Goal: Use online tool/utility: Use online tool/utility

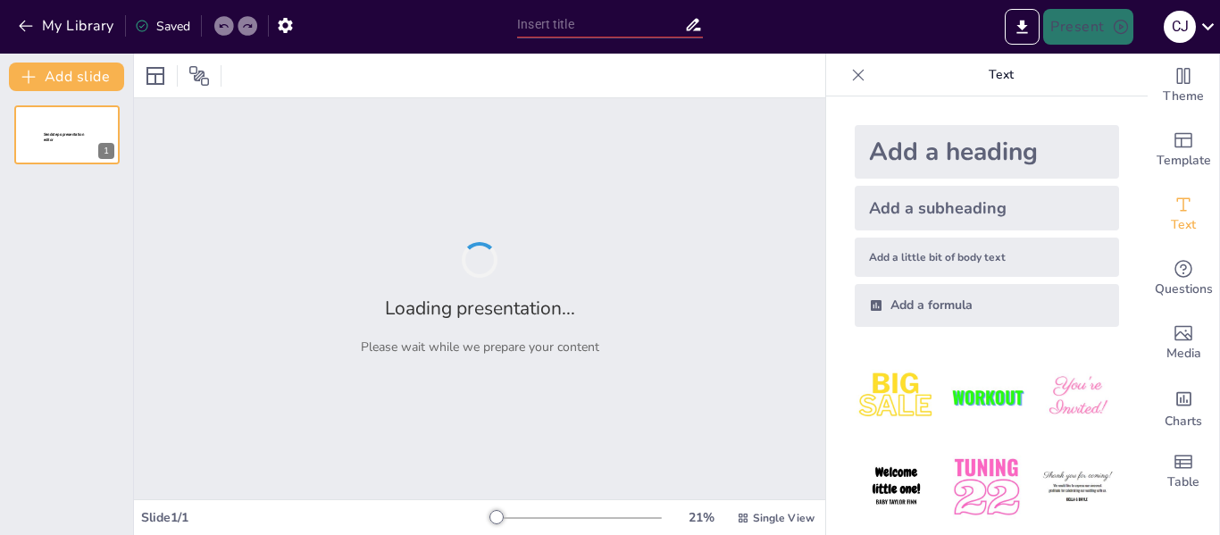
type input "Imported Guía de uso y programación Kleenbot C40 [PERSON_NAME].pptx"
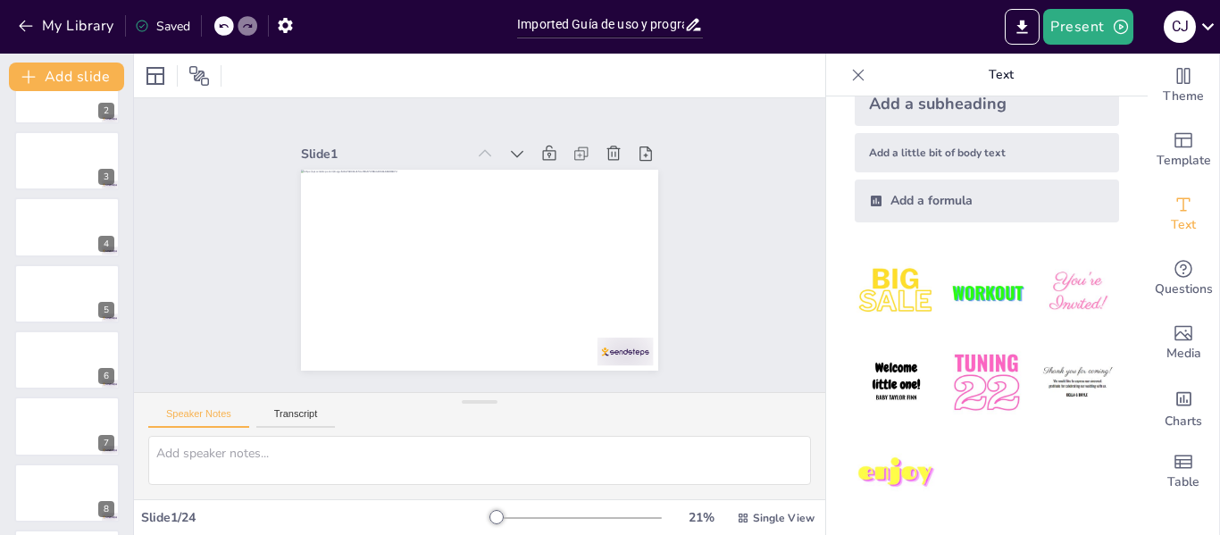
scroll to position [154, 0]
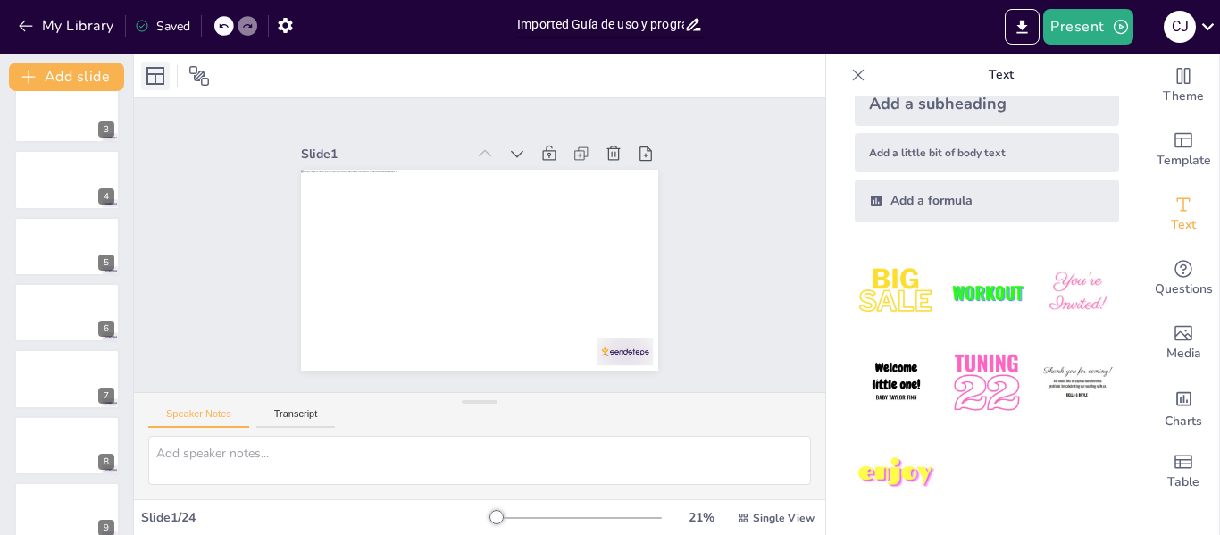
click at [156, 75] on icon at bounding box center [155, 76] width 18 height 18
click at [201, 79] on icon at bounding box center [198, 75] width 21 height 21
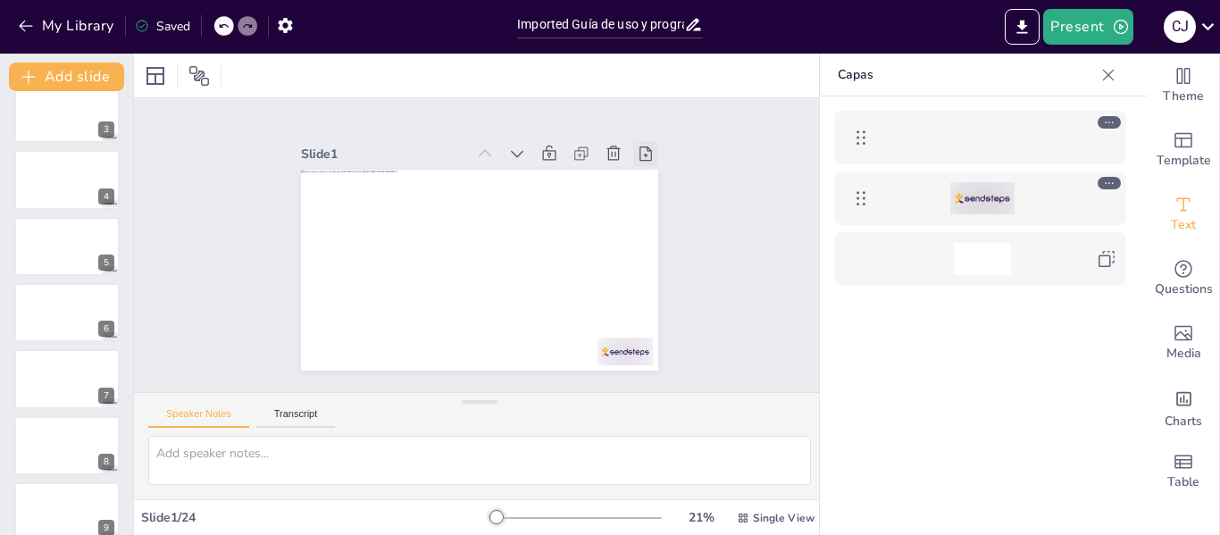
click at [469, 421] on icon at bounding box center [456, 433] width 25 height 25
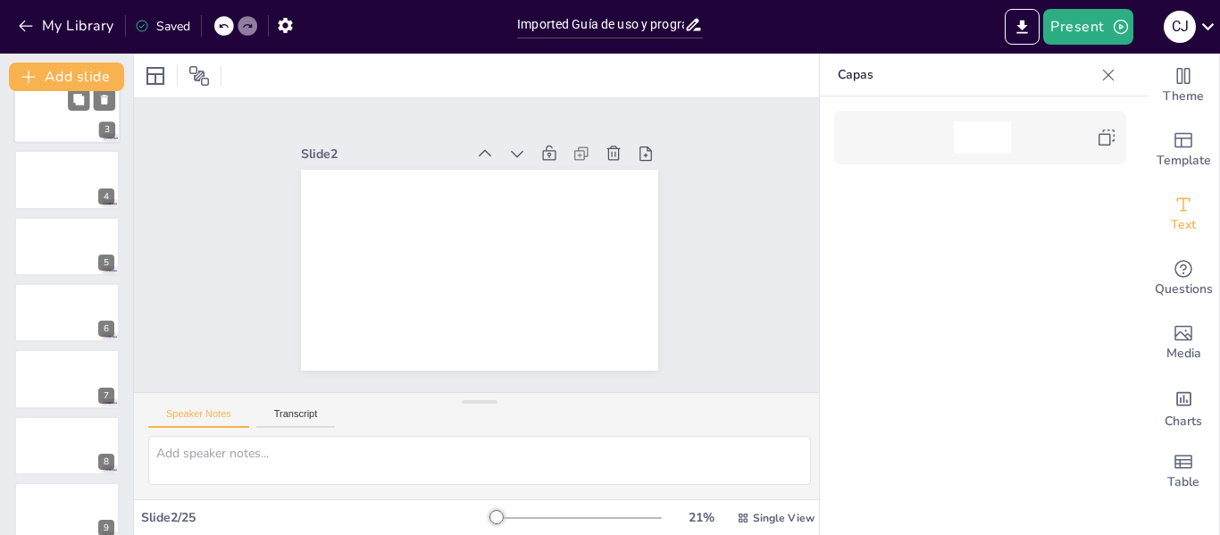
click at [96, 113] on div at bounding box center [66, 113] width 107 height 61
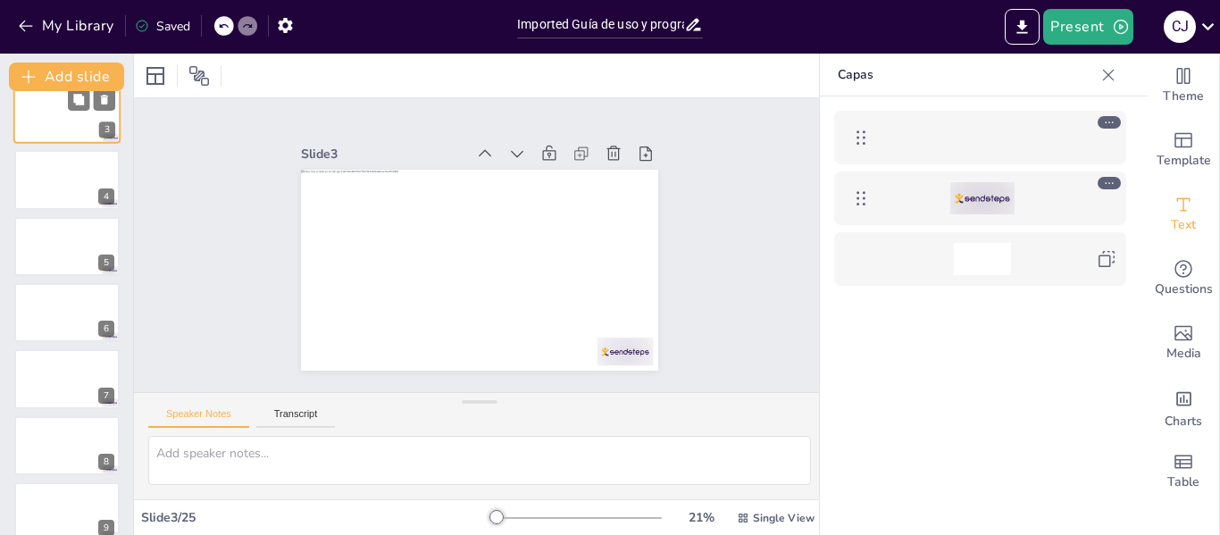
scroll to position [0, 0]
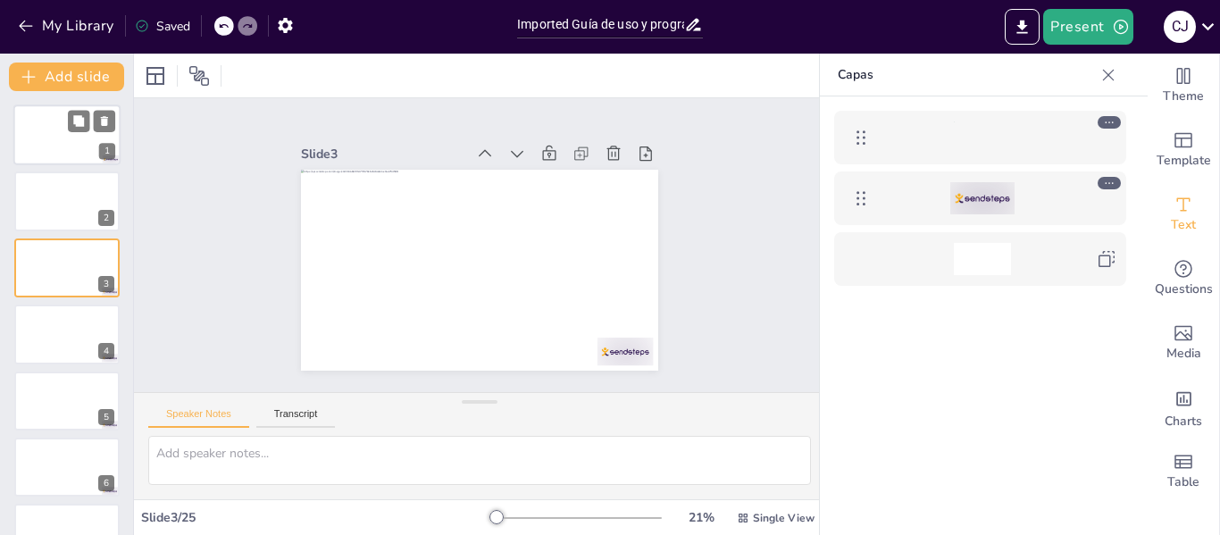
click at [57, 143] on div at bounding box center [66, 134] width 107 height 61
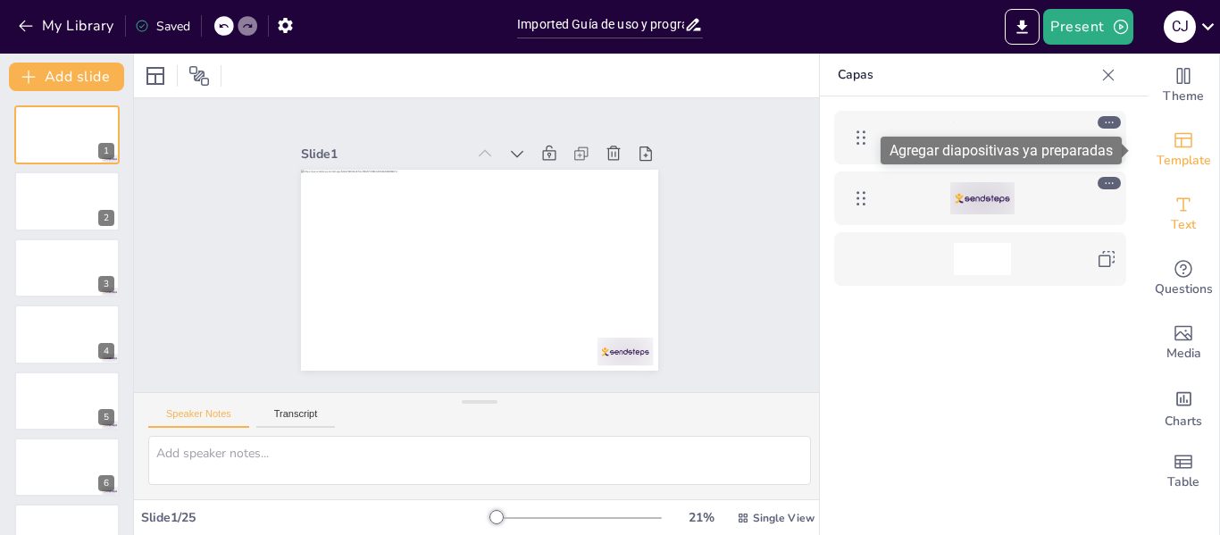
click at [1172, 146] on icon "Add ready made slides" at bounding box center [1182, 139] width 21 height 21
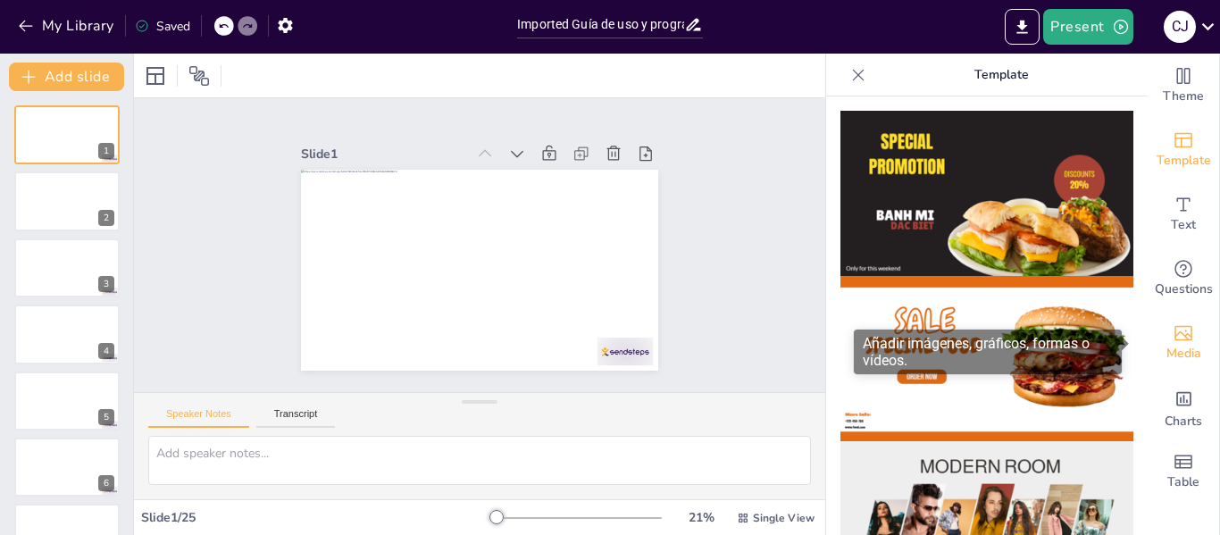
click at [1175, 335] on icon "Add images, graphics, shapes or video" at bounding box center [1183, 333] width 18 height 15
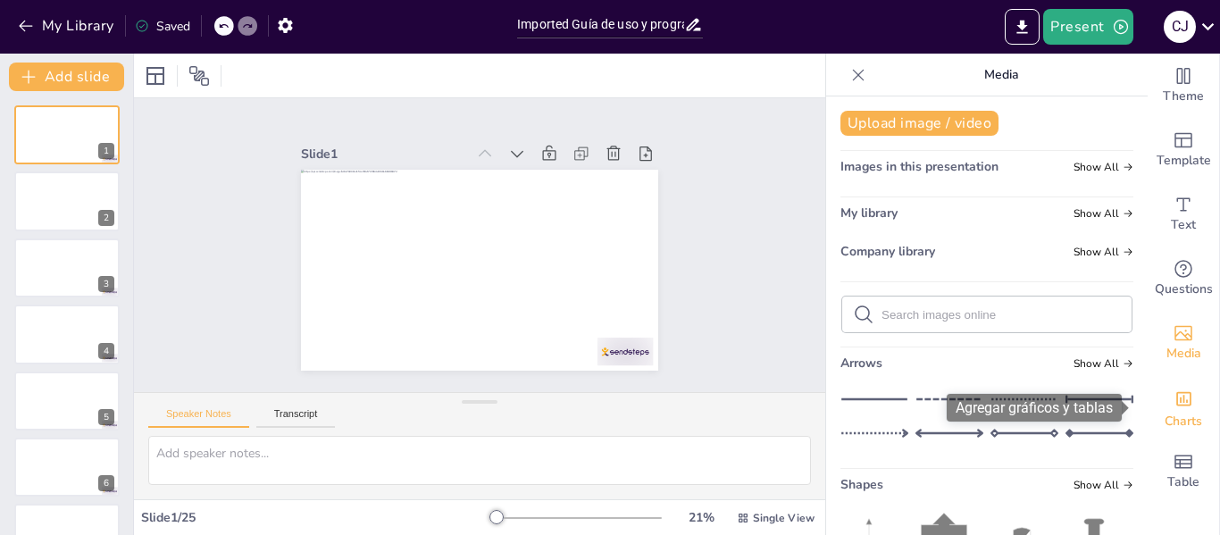
click at [1177, 404] on icon "Add charts and graphs" at bounding box center [1183, 399] width 15 height 14
